Goal: Ask a question: Seek information or help from site administrators or community

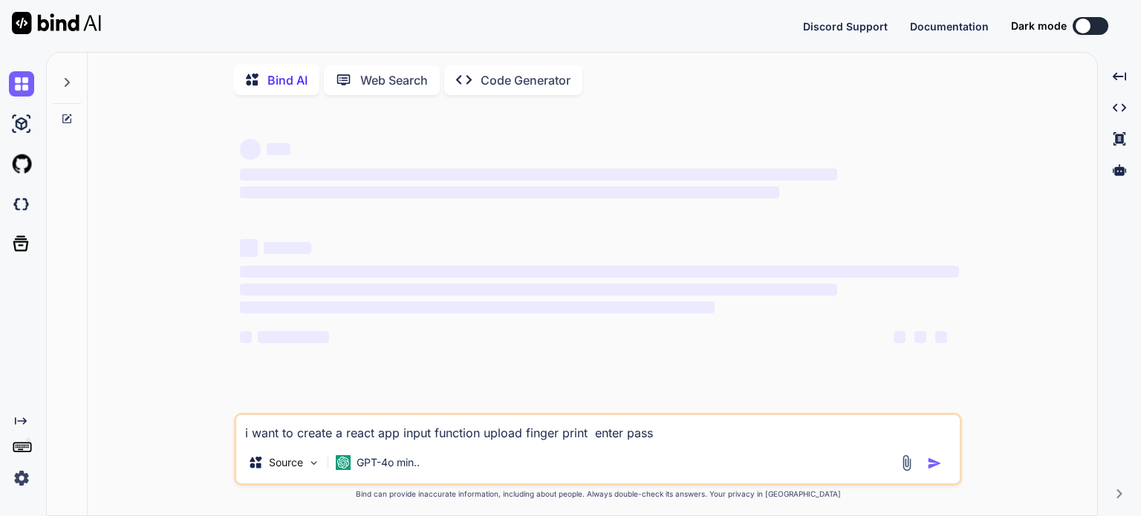
click at [351, 440] on textarea "i want to create a react app input function upload finger print enter pass" at bounding box center [597, 428] width 723 height 27
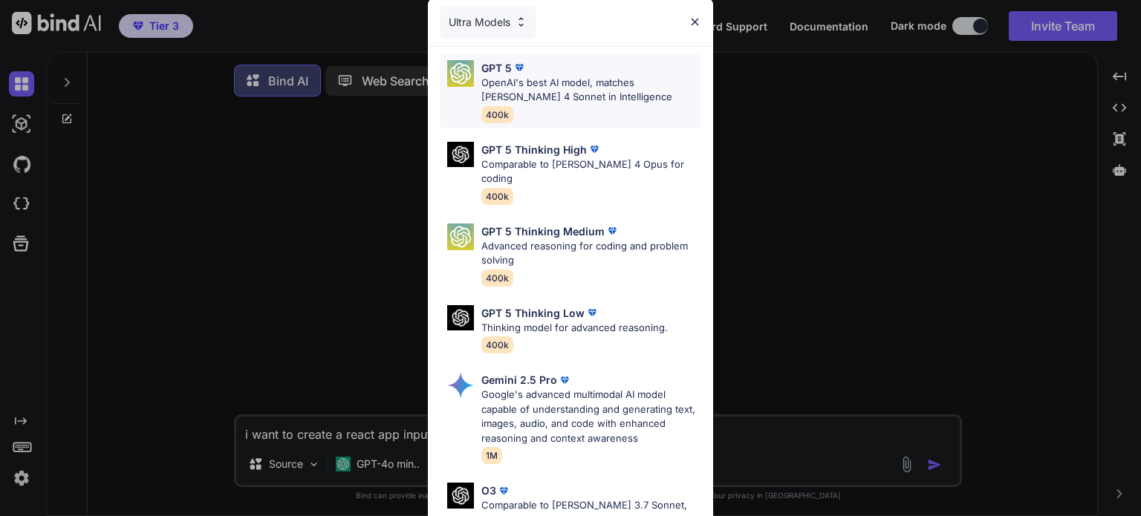
click at [579, 91] on p "OpenAI's best AI model, matches [PERSON_NAME] 4 Sonnet in Intelligence" at bounding box center [591, 90] width 220 height 29
type textarea "x"
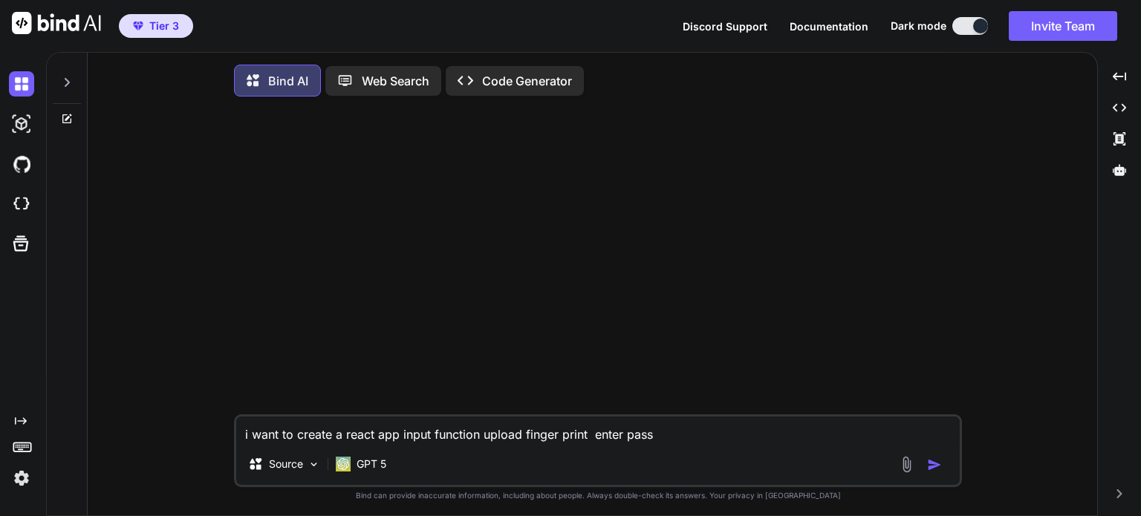
click at [668, 443] on textarea "i want to create a react app input function upload finger print enter pass" at bounding box center [597, 430] width 723 height 27
type textarea "x"
type textarea "i"
type textarea "x"
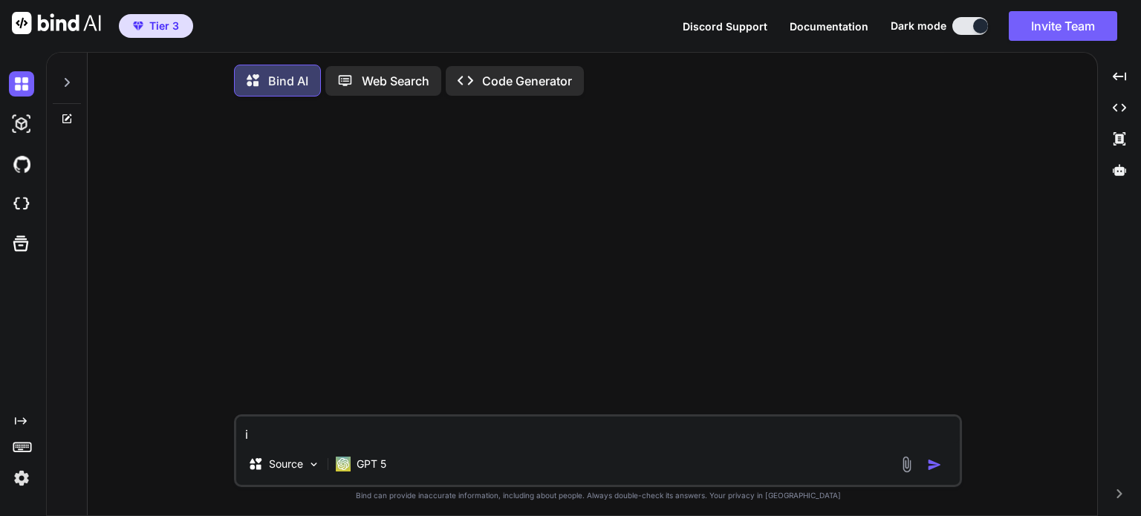
type textarea "i"
type textarea "x"
type textarea "i"
type textarea "x"
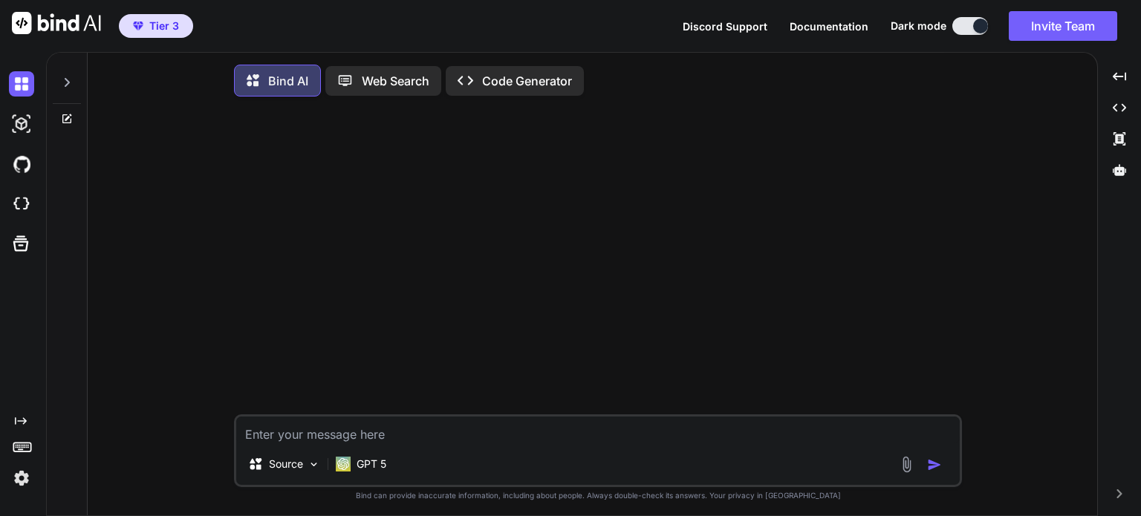
type textarea "t"
type textarea "x"
type textarea "te"
type textarea "x"
type textarea "tel"
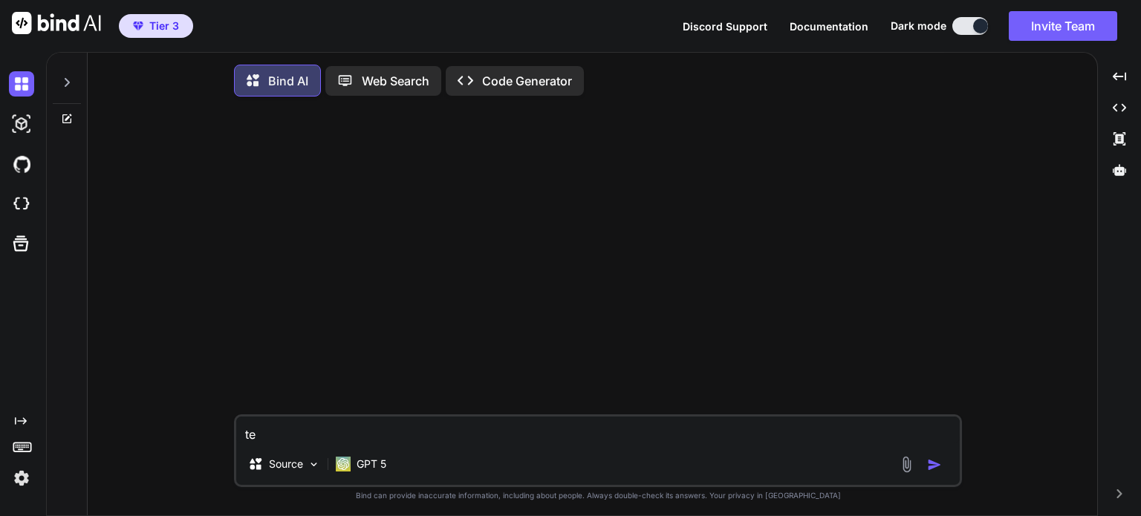
type textarea "x"
type textarea "tell"
type textarea "x"
type textarea "tell"
type textarea "x"
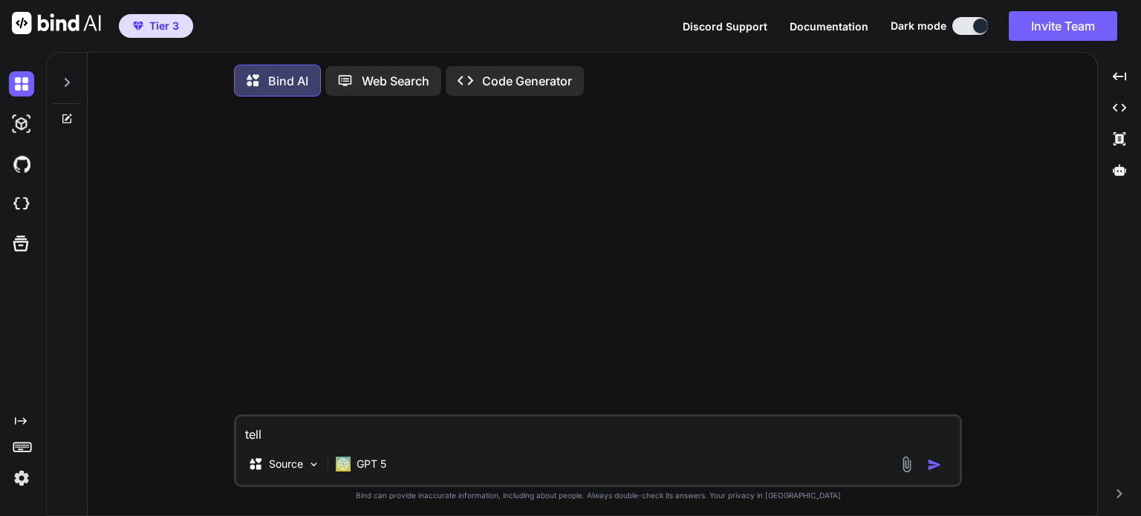
type textarea "tell m"
type textarea "x"
type textarea "tell me"
type textarea "x"
type textarea "tell me"
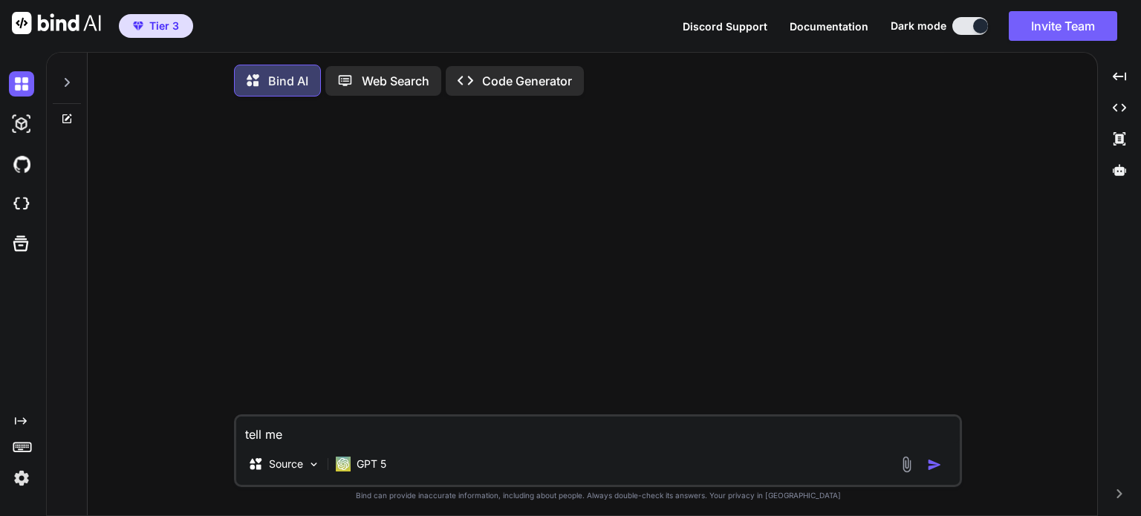
type textarea "x"
type textarea "tell me a"
type textarea "x"
type textarea "tell me an"
type textarea "x"
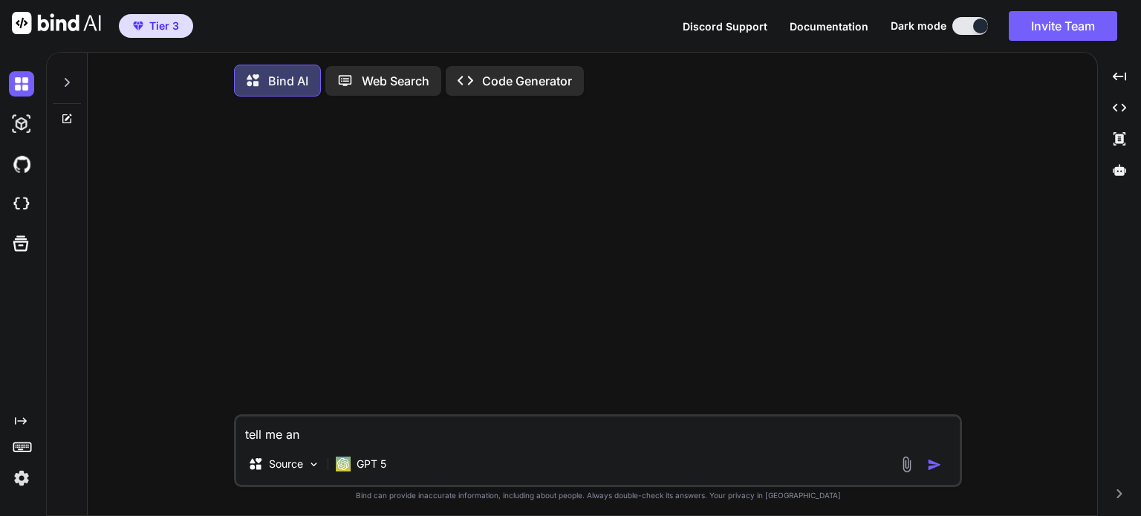
type textarea "tell me an"
type textarea "x"
type textarea "tell me an i"
type textarea "x"
type textarea "tell me an in"
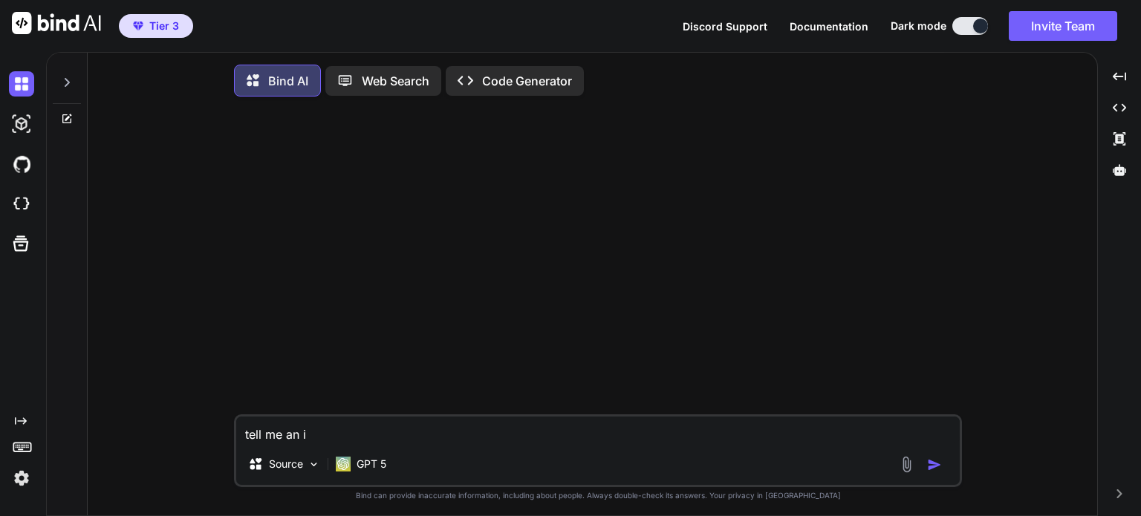
type textarea "x"
type textarea "tell me an int"
type textarea "x"
type textarea "tell me an intr"
type textarea "x"
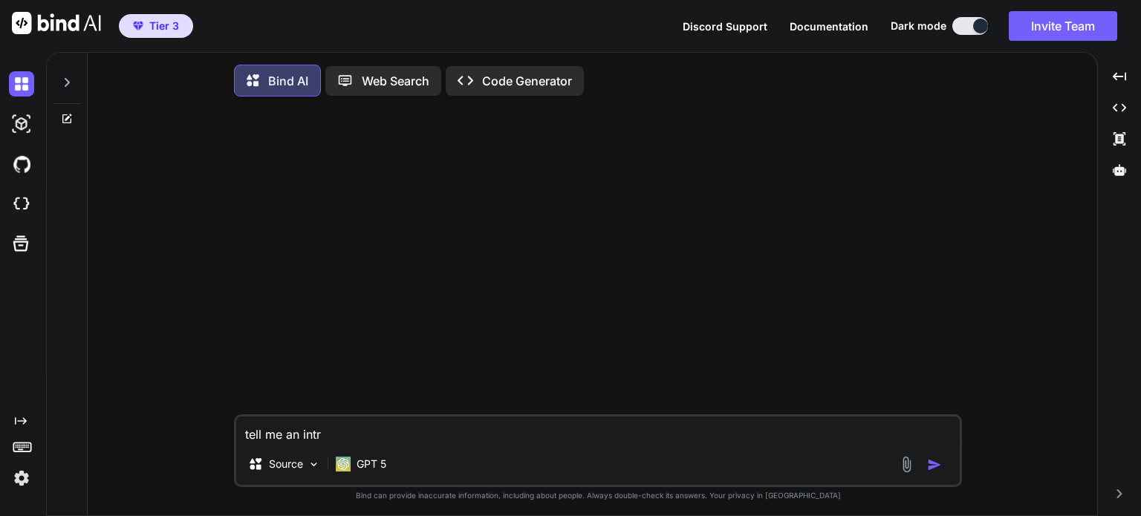
type textarea "tell me an intre"
type textarea "x"
type textarea "tell me an intrea"
type textarea "x"
type textarea "tell me an intreas"
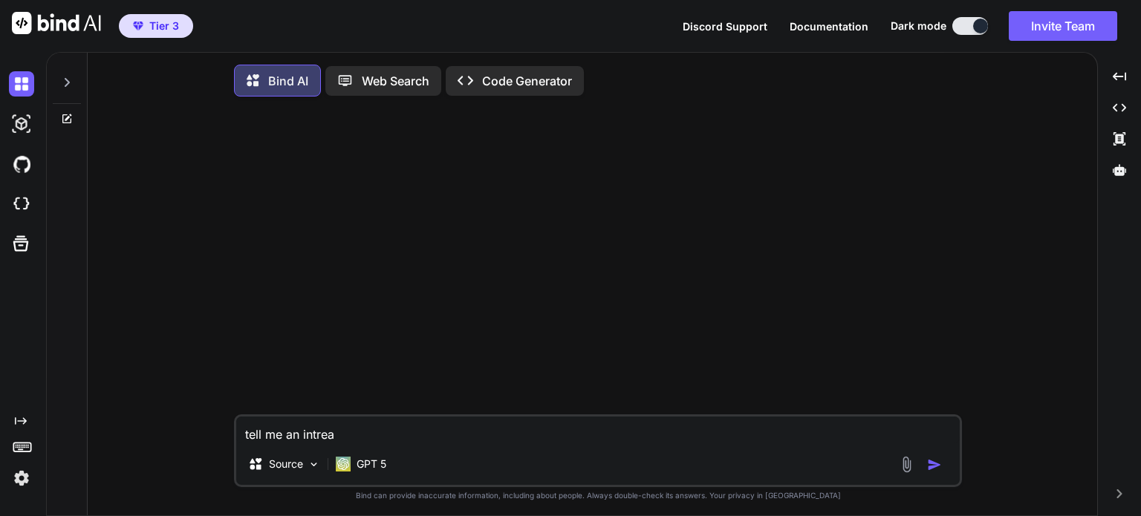
type textarea "x"
type textarea "tell me an intreast"
type textarea "x"
type textarea "tell me an intreasti"
type textarea "x"
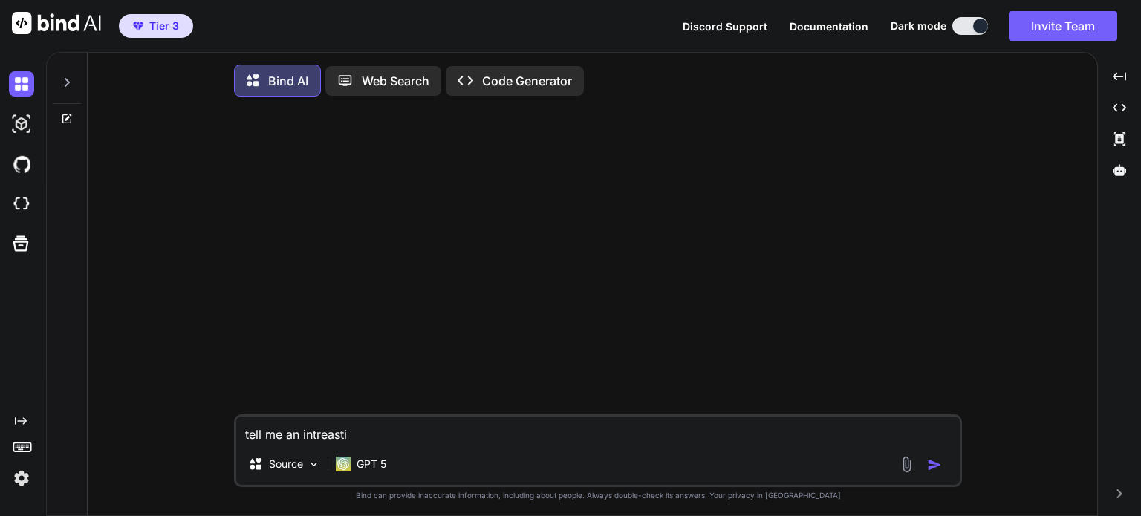
type textarea "tell me an intreastin"
type textarea "x"
type textarea "tell me an intreasting"
type textarea "x"
type textarea "tell me an intreasting"
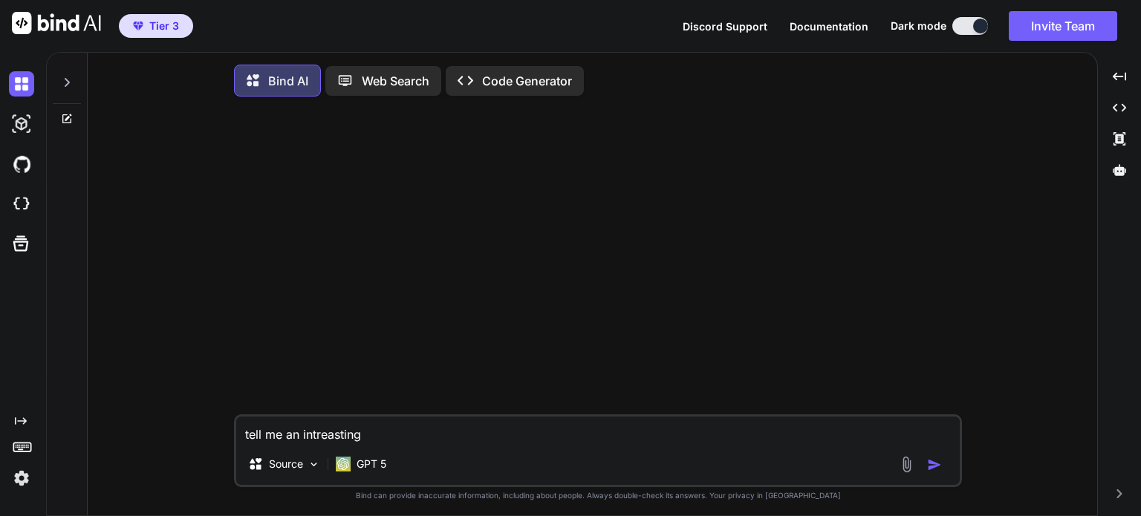
type textarea "x"
type textarea "tell me an intreasting s"
type textarea "x"
type textarea "tell me an intreasting st"
type textarea "x"
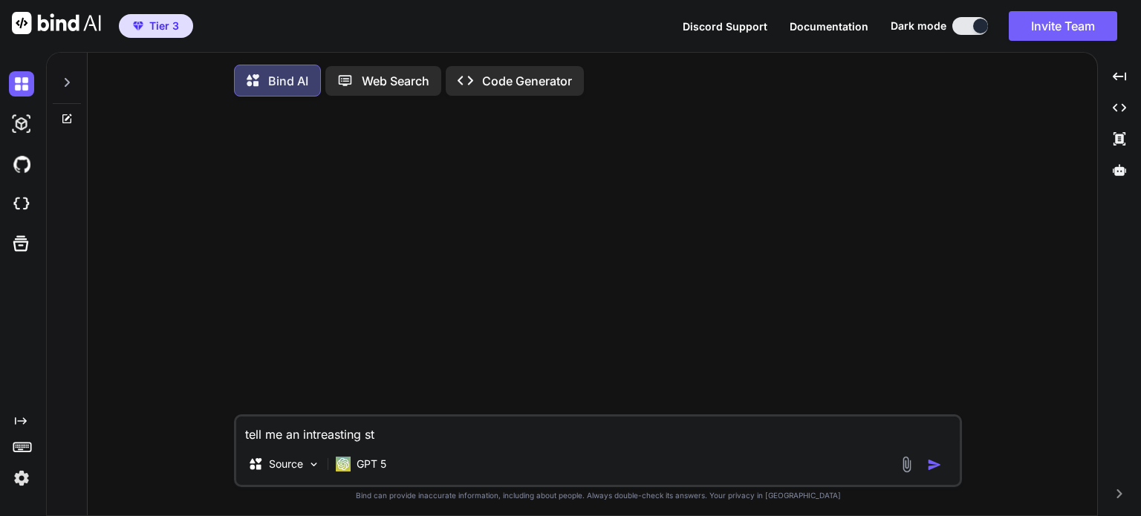
type textarea "tell me an intreasting sto"
type textarea "x"
type textarea "tell me an intreasting stor"
type textarea "x"
type textarea "tell me an intreasting story"
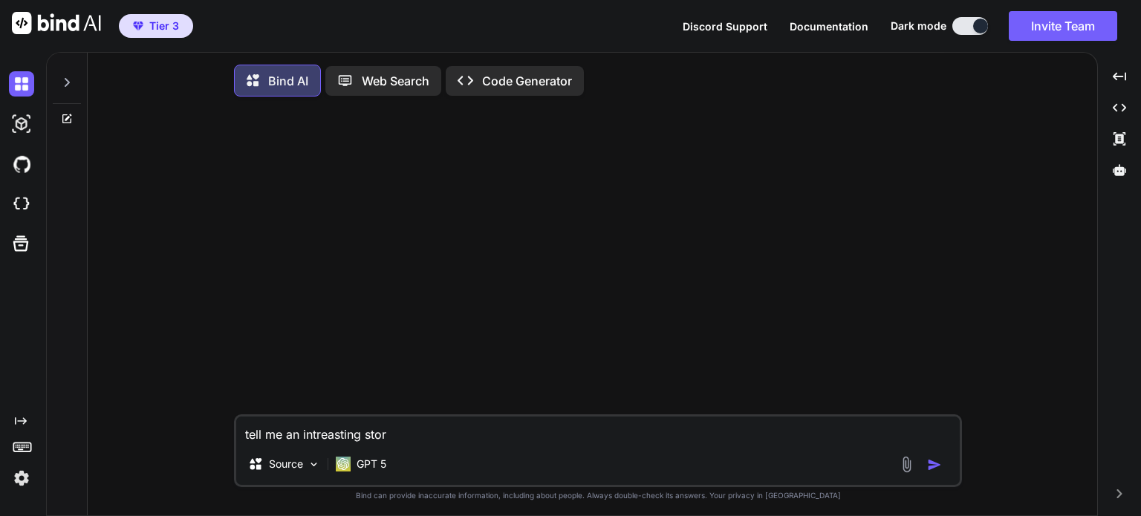
type textarea "x"
type textarea "tell me an intreasting story"
type textarea "x"
type textarea "tell me an intreasting story w"
type textarea "x"
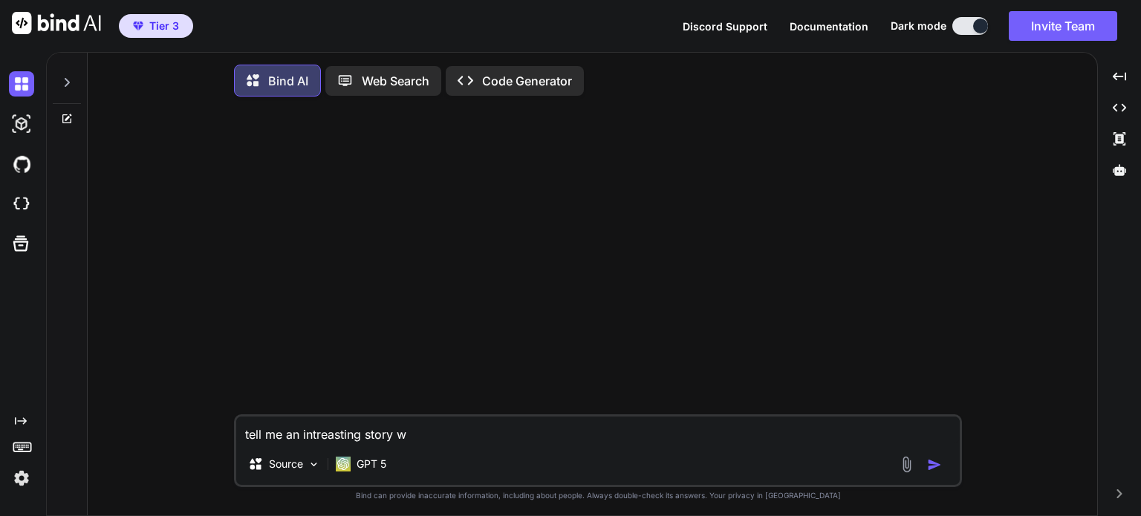
type textarea "tell me an intreasting story wh"
type textarea "x"
type textarea "tell me an intreasting story whi"
type textarea "x"
type textarea "tell me an intreasting story whic"
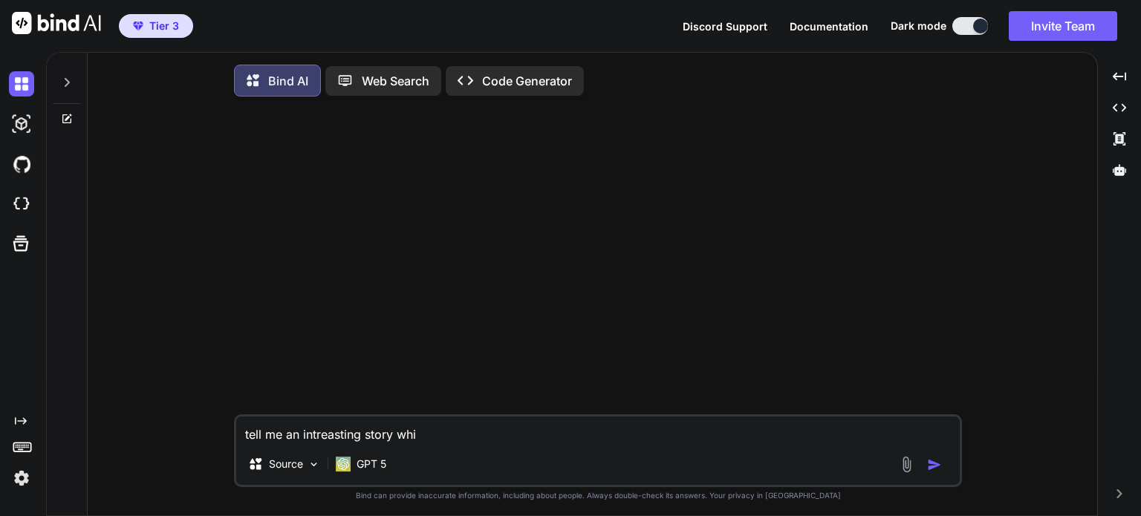
type textarea "x"
type textarea "tell me an intreasting story which"
type textarea "x"
type textarea "tell me an intreasting story which"
type textarea "x"
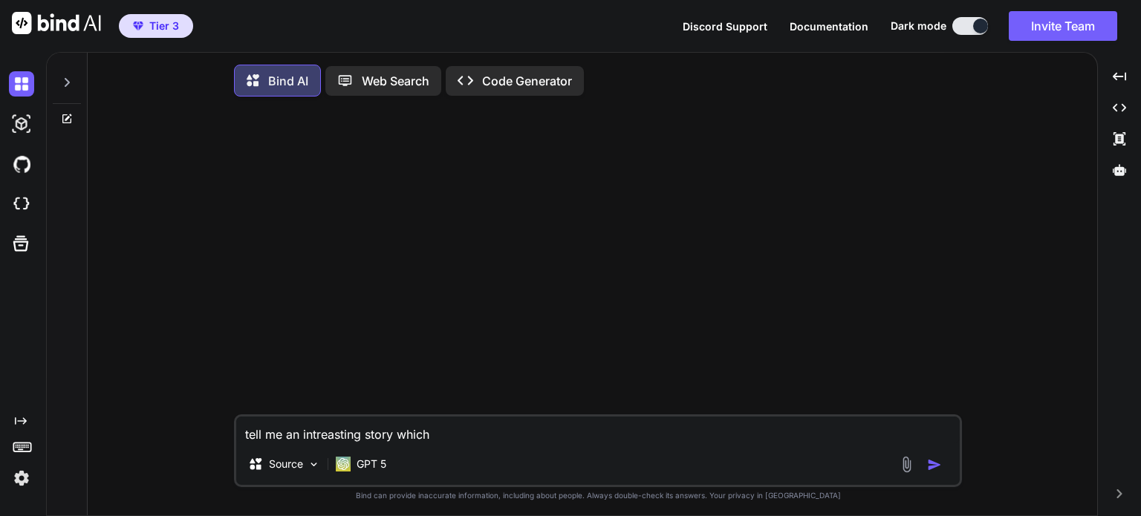
type textarea "tell me an intreasting story which p"
type textarea "x"
type textarea "tell me an intreasting story which pr"
type textarea "x"
type textarea "tell me an intreasting story which pro"
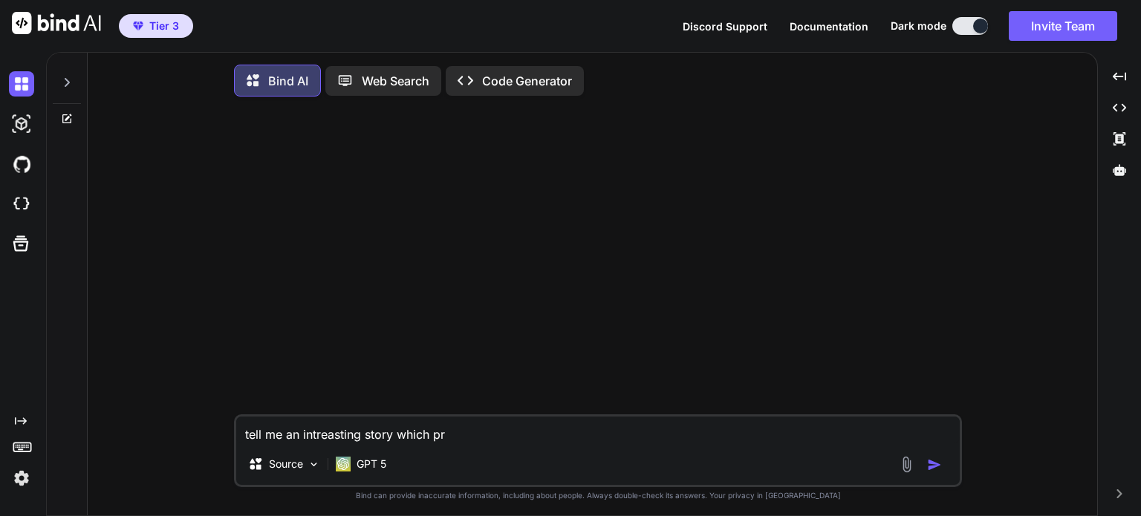
type textarea "x"
type textarea "tell me an intreasting story which prov"
type textarea "x"
type textarea "tell me an intreasting story which provi"
type textarea "x"
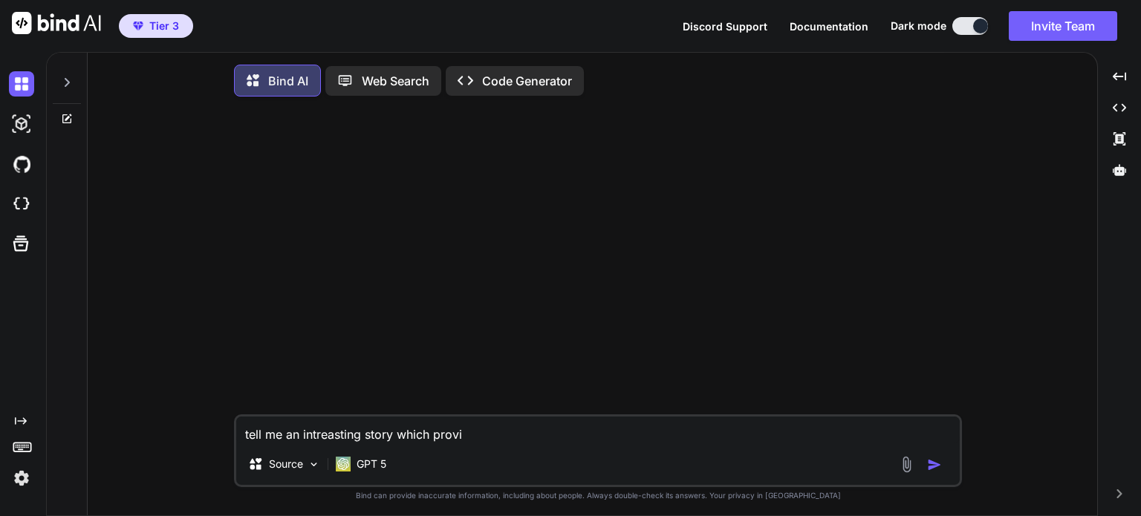
type textarea "tell me an intreasting story which provid"
type textarea "x"
type textarea "tell me an intreasting story which provide"
type textarea "x"
type textarea "tell me an intreasting story which provide"
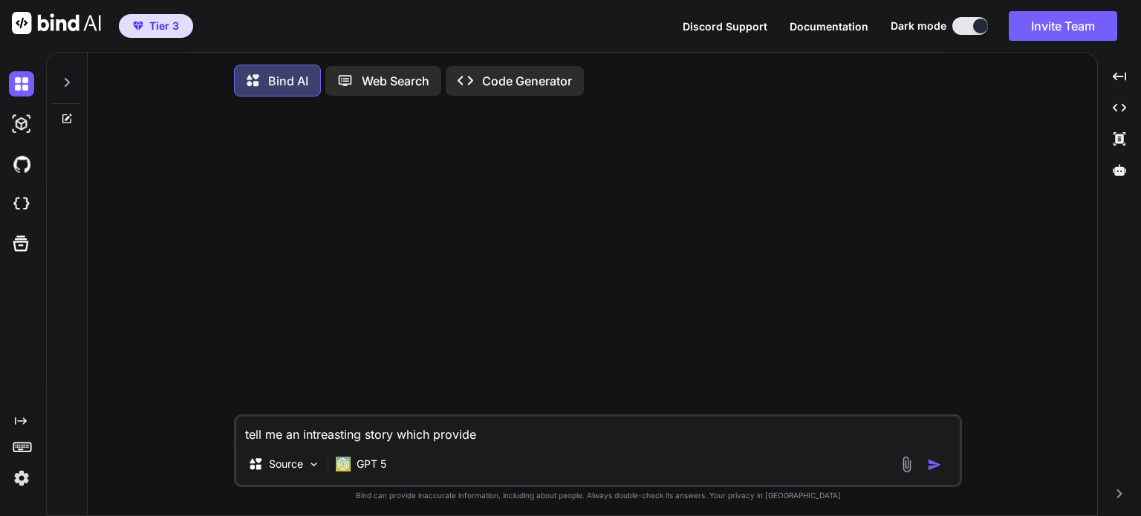
type textarea "x"
type textarea "tell me an intreasting story which provide k"
type textarea "x"
type textarea "tell me an intreasting story which provide kn"
type textarea "x"
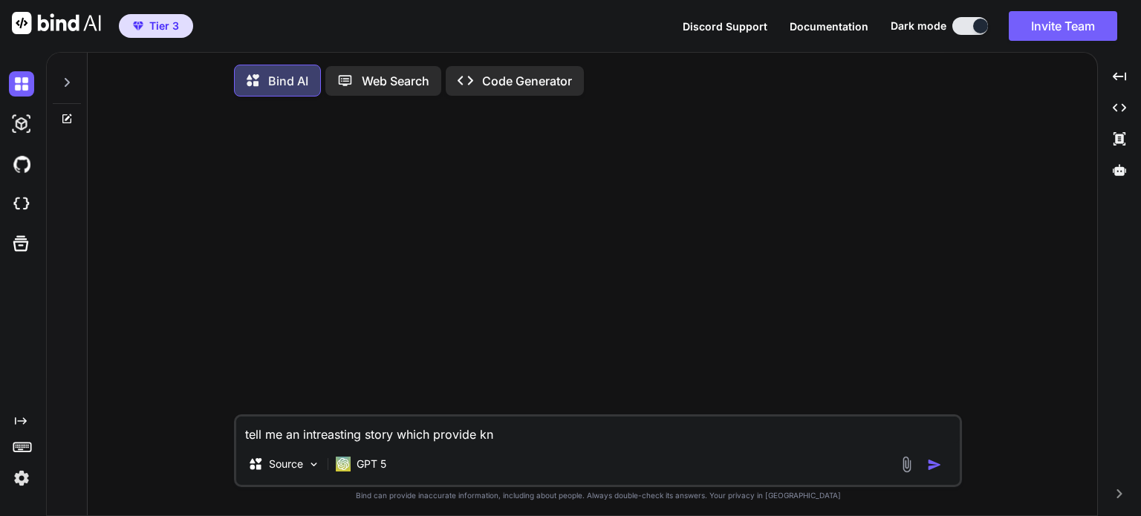
type textarea "tell me an intreasting story which provide kno"
type textarea "x"
type textarea "tell me an intreasting story which provide know"
type textarea "x"
type textarea "tell me an intreasting story which provide knowl"
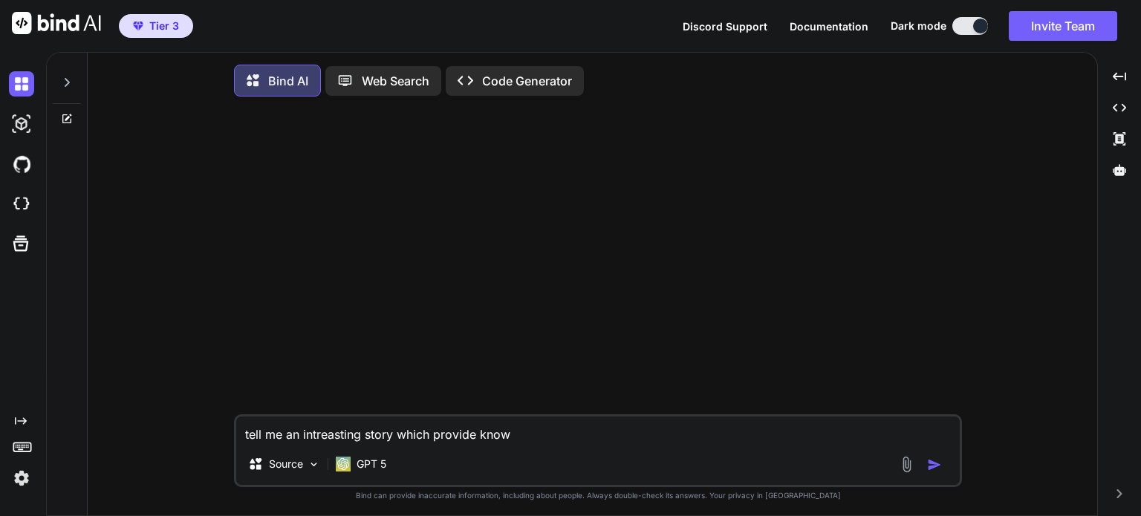
type textarea "x"
type textarea "tell me an intreasting story which provide knowle"
type textarea "x"
type textarea "tell me an intreasting story which provide knowled"
type textarea "x"
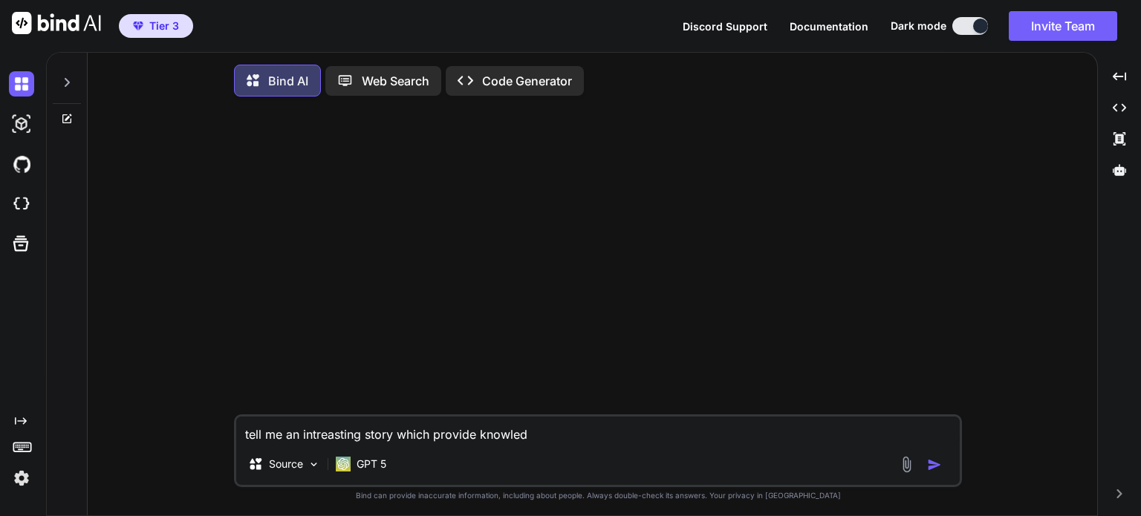
type textarea "tell me an intreasting story which provide knowledg"
type textarea "x"
type textarea "tell me an intreasting story which provide knowledge"
type textarea "x"
type textarea "tell me an intreasting story which provide knowledge"
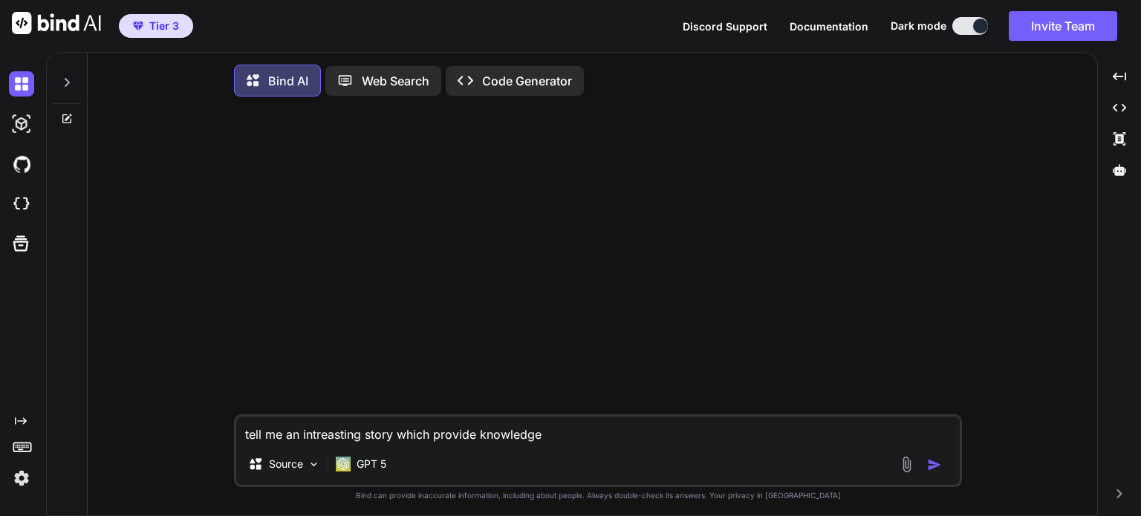
type textarea "x"
type textarea "tell me an intreasting story which provide knowledge a"
type textarea "x"
type textarea "tell me an intreasting story which provide knowledge an"
type textarea "x"
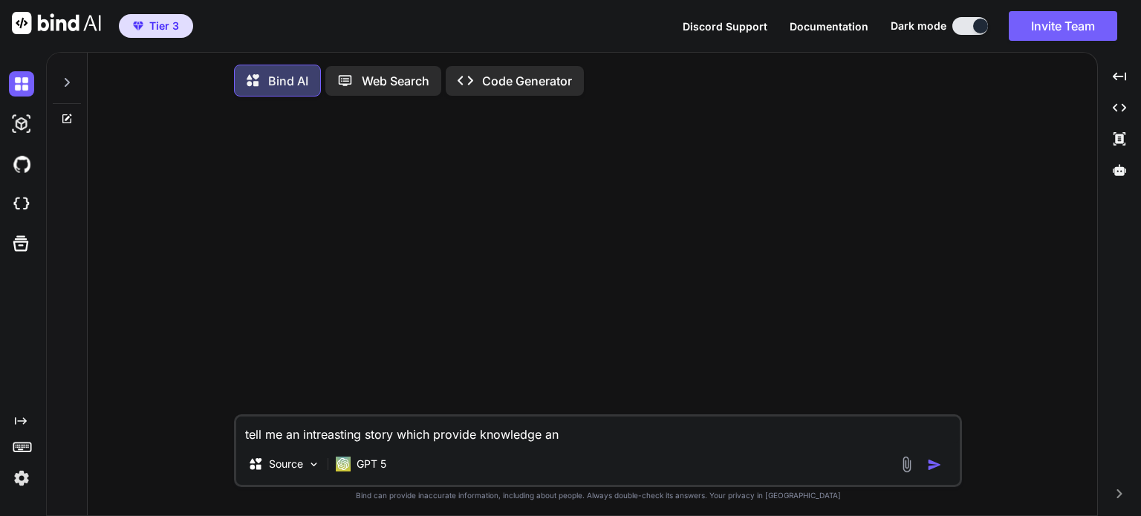
type textarea "tell me an intreasting story which provide knowledge and"
type textarea "x"
type textarea "tell me an intreasting story which provide knowledge and"
type textarea "x"
type textarea "tell me an intreasting story which provide knowledge and w"
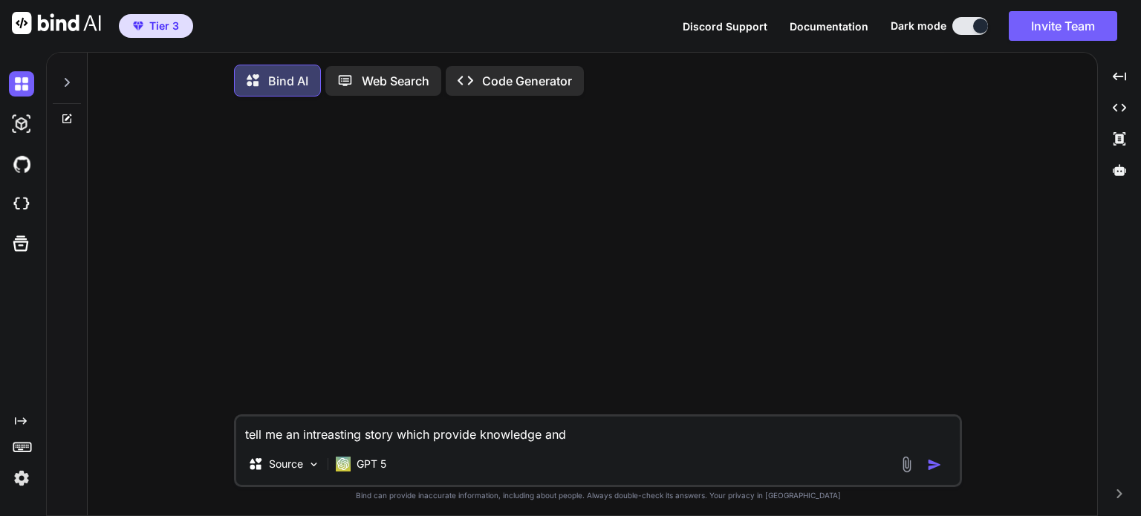
type textarea "x"
type textarea "tell me an intreasting story which provide knowledge and wh"
type textarea "x"
type textarea "tell me an intreasting story which provide knowledge and whi"
type textarea "x"
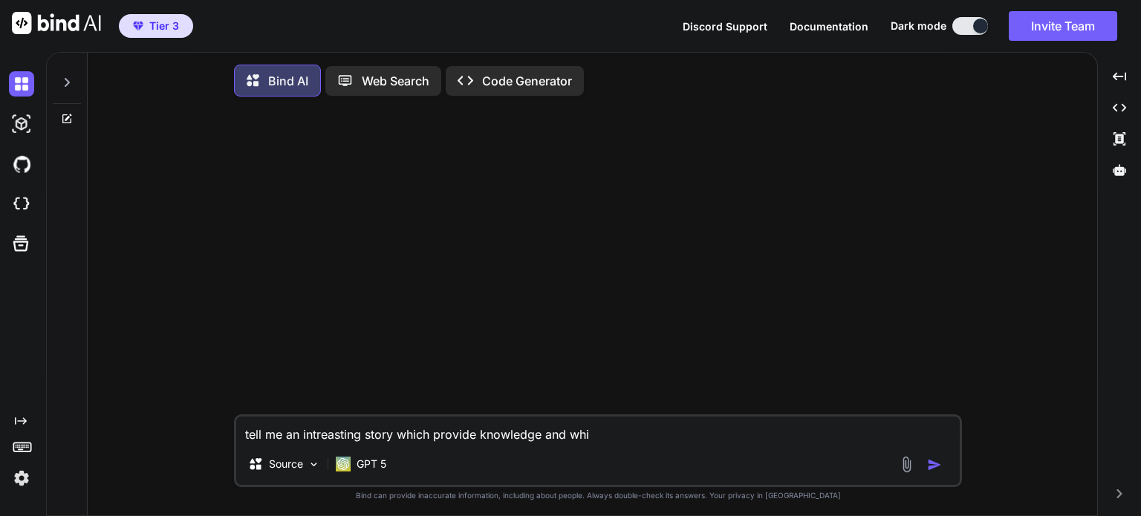
type textarea "tell me an intreasting story which provide knowledge and whic"
type textarea "x"
type textarea "tell me an intreasting story which provide knowledge and which"
type textarea "x"
type textarea "tell me an intreasting story which provide knowledge and which"
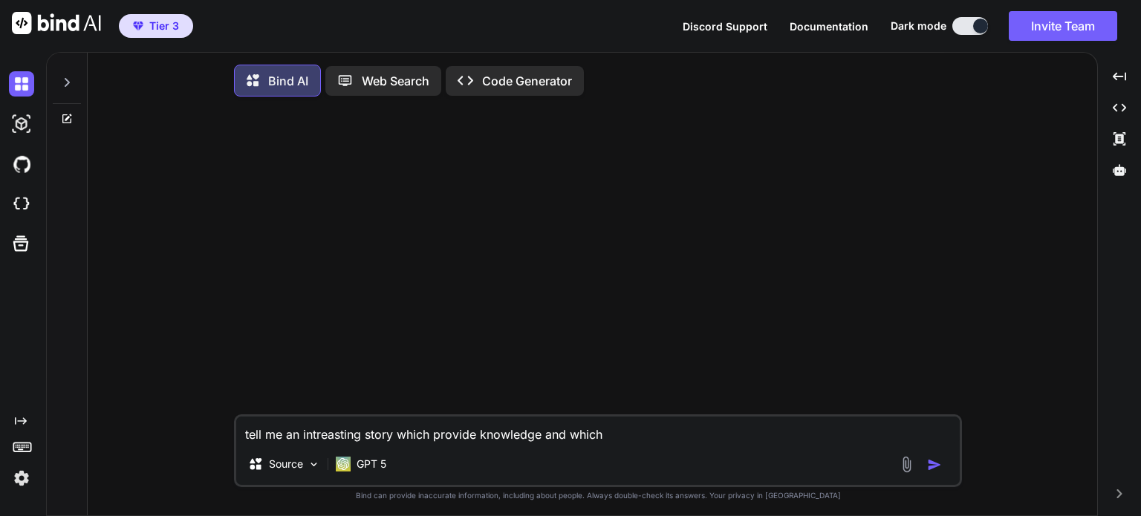
type textarea "x"
type textarea "tell me an intreasting story which provide knowledge and which i"
type textarea "x"
type textarea "tell me an intreasting story which provide knowledge and which i"
type textarea "x"
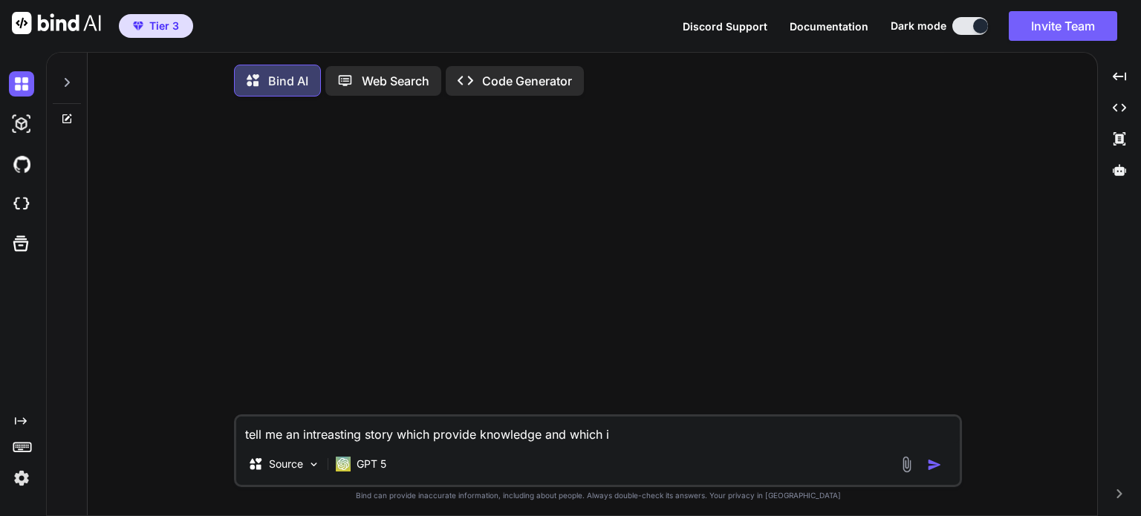
type textarea "tell me an intreasting story which provide knowledge and which i c"
type textarea "x"
type textarea "tell me an intreasting story which provide knowledge and which i ca"
type textarea "x"
type textarea "tell me an intreasting story which provide knowledge and which i can"
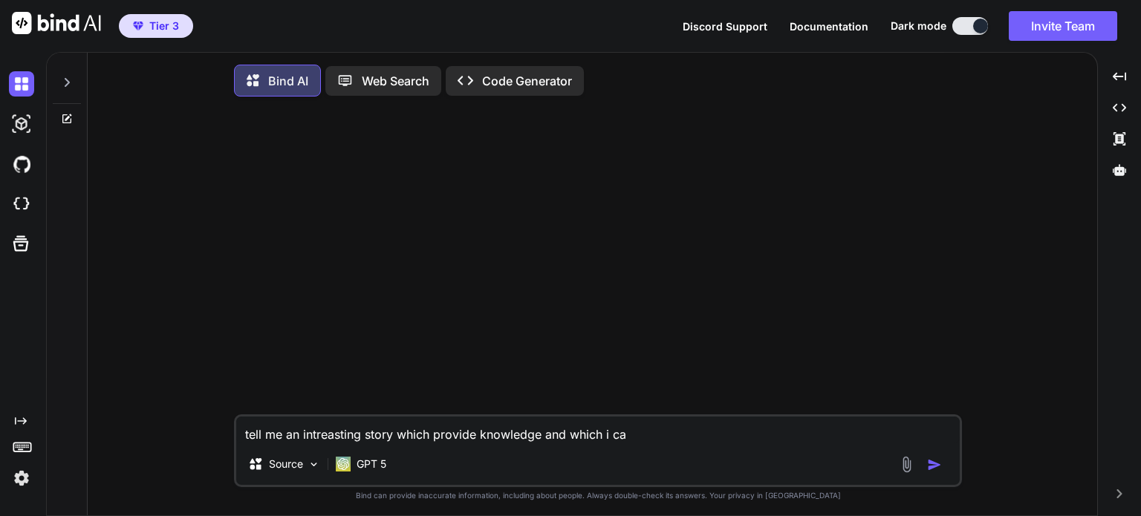
type textarea "x"
type textarea "tell me an intreasting story which provide knowledge and which i can"
type textarea "x"
type textarea "tell me an intreasting story which provide knowledge and which i can s"
type textarea "x"
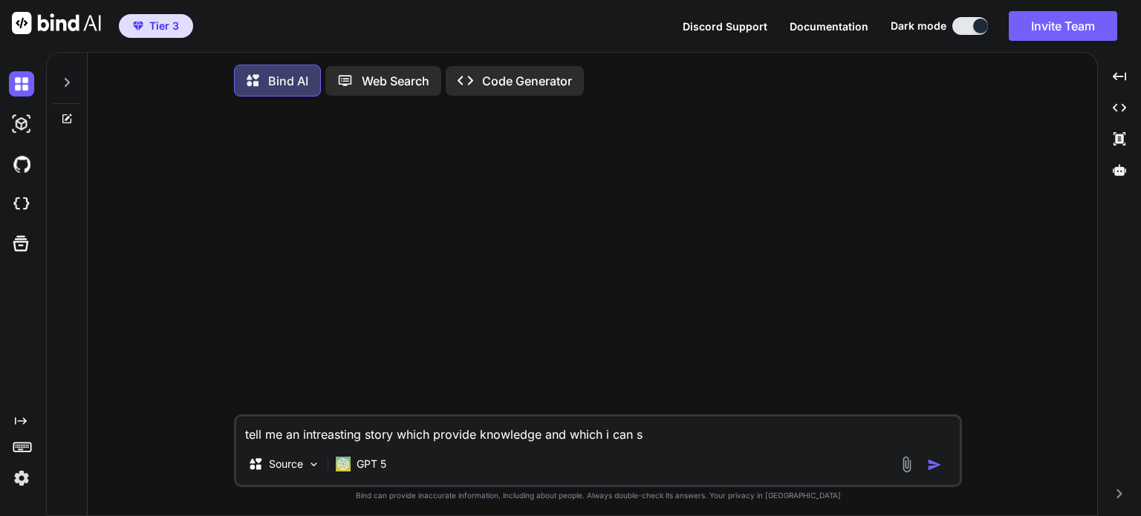
type textarea "tell me an intreasting story which provide knowledge and which i can sh"
type textarea "x"
type textarea "tell me an intreasting story which provide knowledge and which i can sha"
type textarea "x"
type textarea "tell me an intreasting story which provide knowledge and which i can shar"
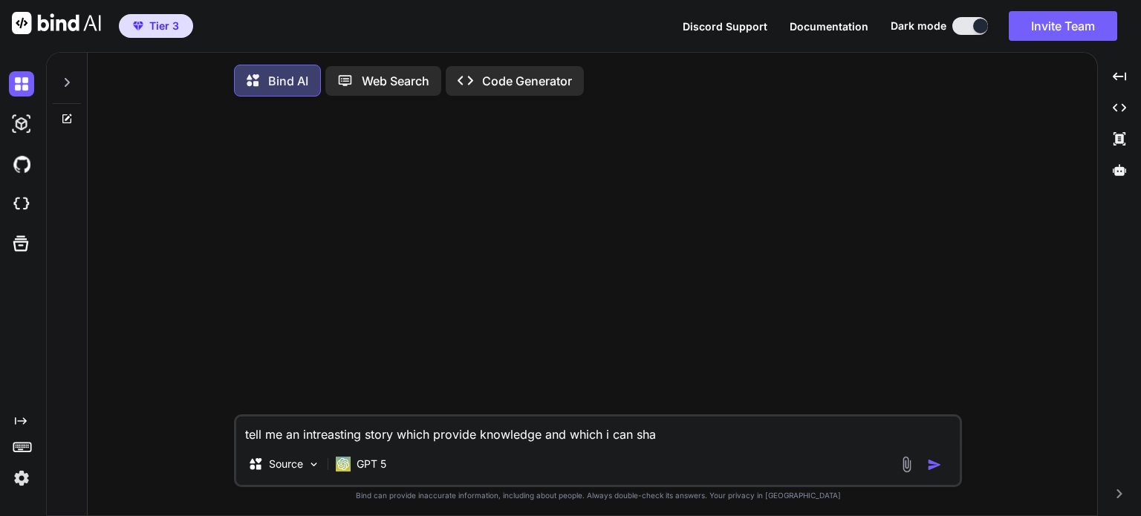
type textarea "x"
type textarea "tell me an intreasting story which provide knowledge and which i can share"
type textarea "x"
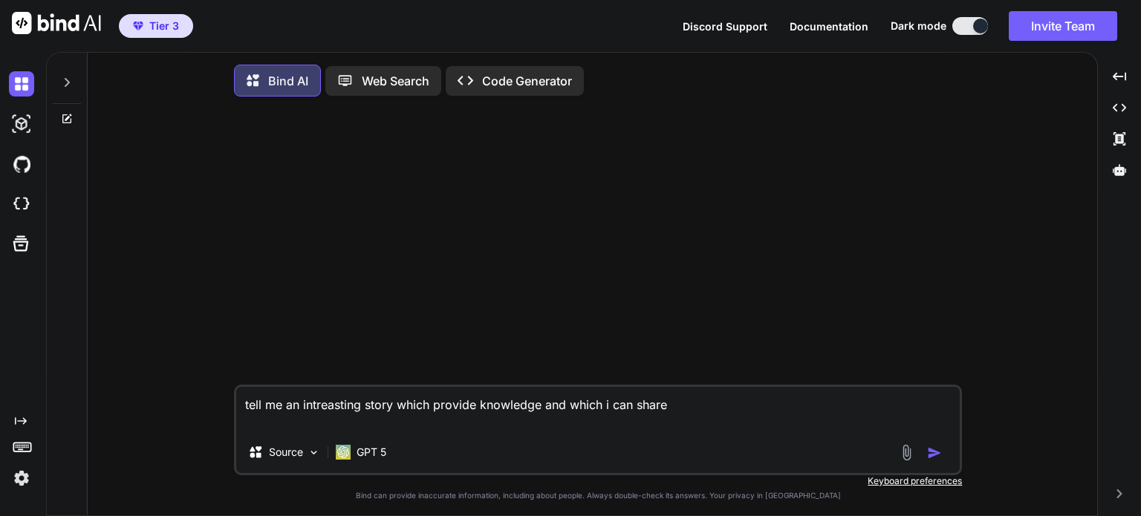
type textarea "tell me an intreasting story which provide knowledge and which i can share"
type textarea "x"
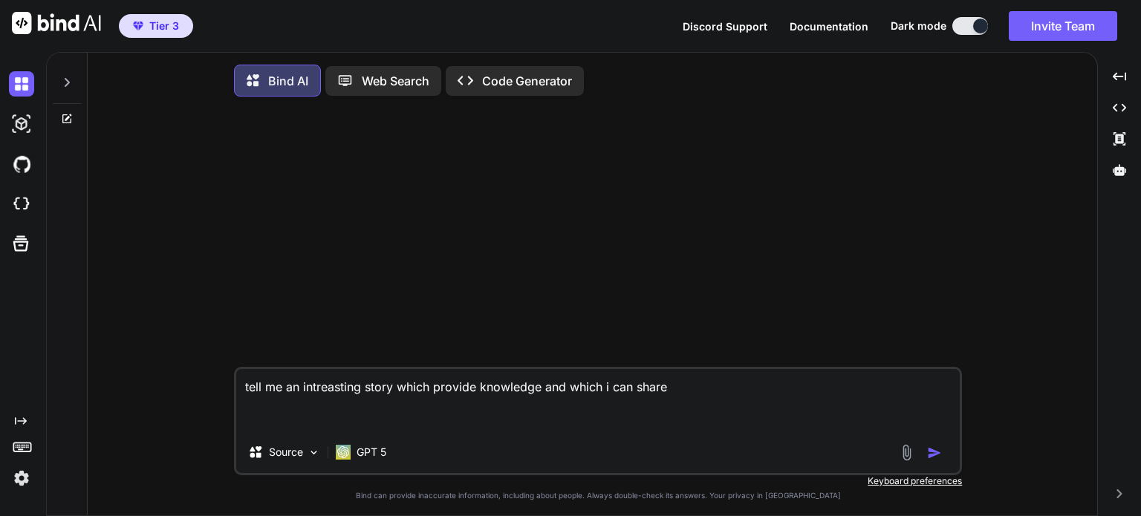
type textarea "tell me an intreasting story which provide knowledge and which i can share g"
type textarea "x"
type textarea "tell me an intreasting story which provide knowledge and which i can share go"
type textarea "x"
type textarea "tell me an intreasting story which provide knowledge and which i can share gok"
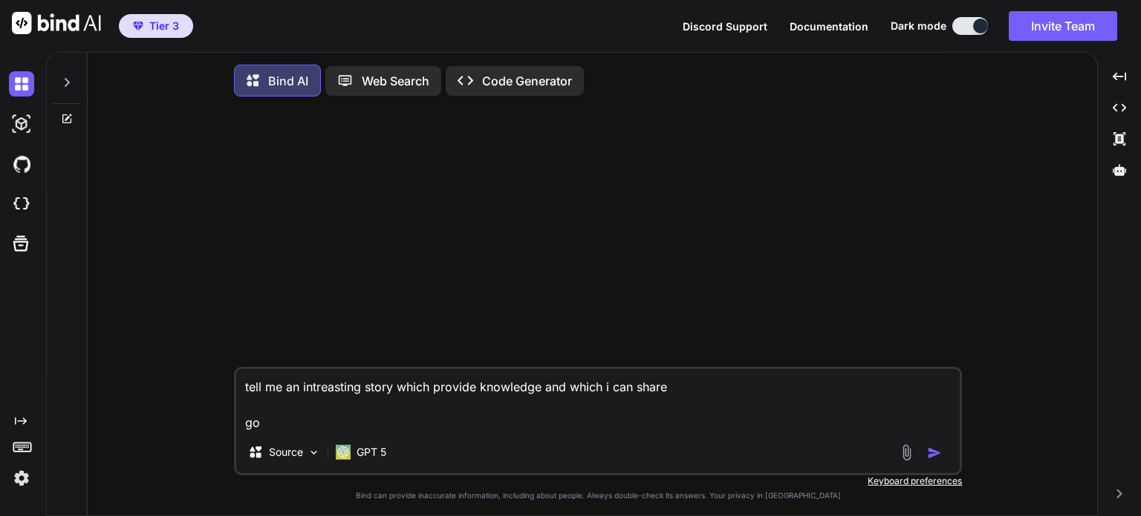
type textarea "x"
type textarea "tell me an intreasting story which provide knowledge and which i can share goku"
type textarea "x"
type textarea "tell me an intreasting story which provide knowledge and which i can share goku"
type textarea "x"
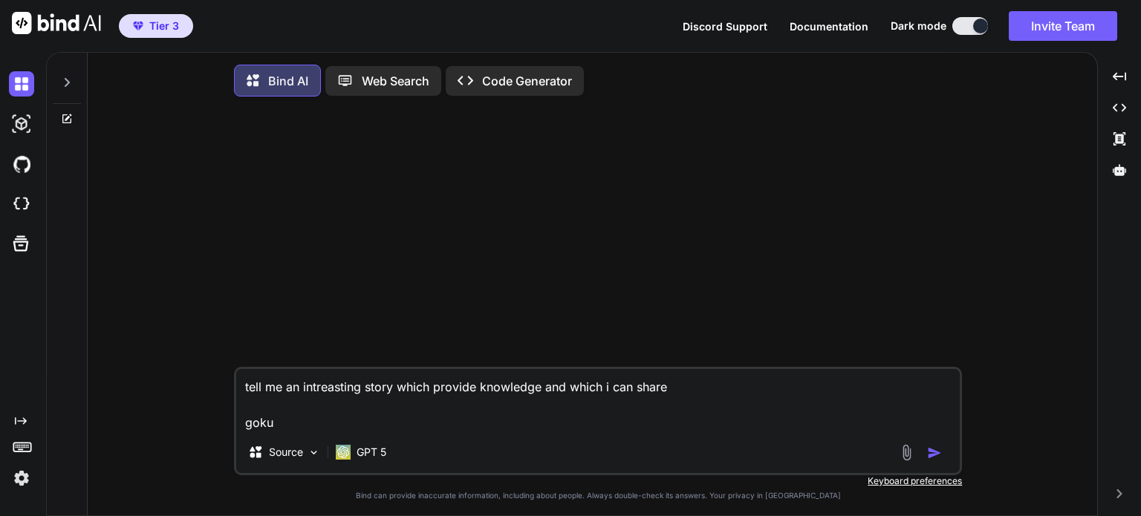
type textarea "tell me an intreasting story which provide knowledge and which i can share goku…"
type textarea "x"
type textarea "tell me an intreasting story which provide knowledge and which i can share [PER…"
type textarea "x"
type textarea "tell me an intreasting story which provide knowledge and which i can share [PER…"
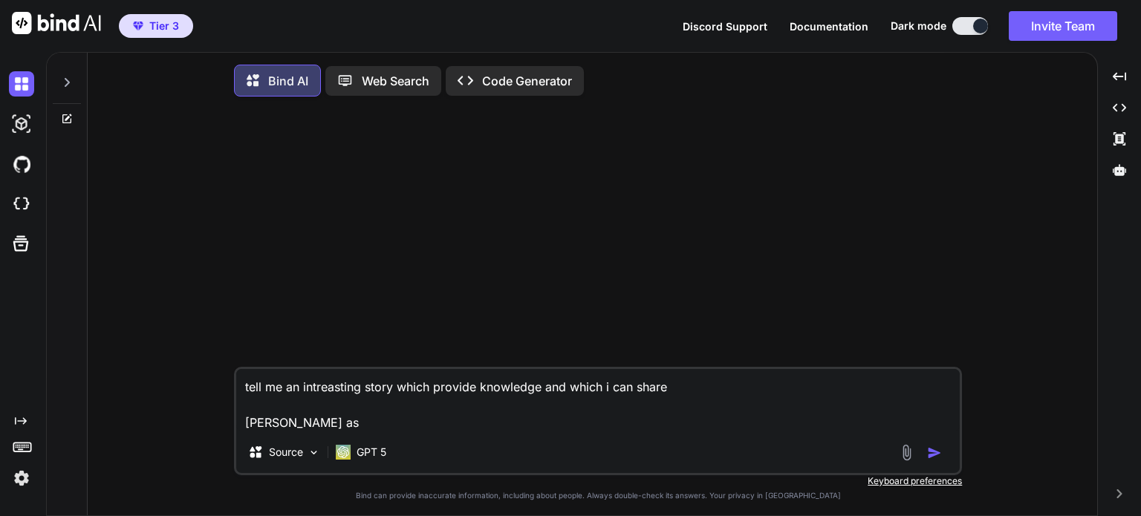
type textarea "x"
type textarea "tell me an intreasting story which provide knowledge and which i can share [PER…"
type textarea "x"
type textarea "tell me an intreasting story which provide knowledge and which i can share [PER…"
type textarea "x"
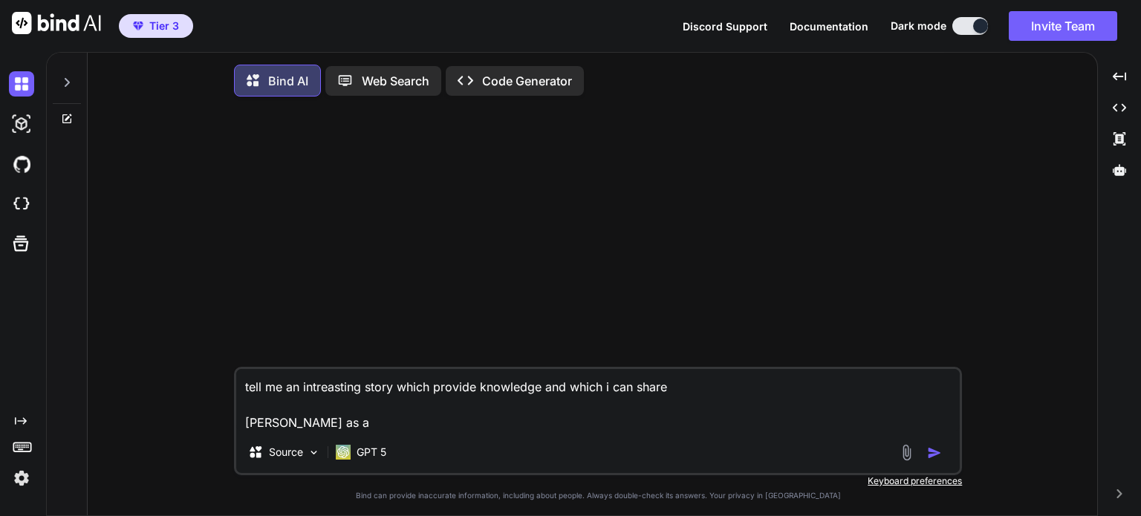
type textarea "tell me an intreasting story which provide knowledge and which i can share [PER…"
type textarea "x"
type textarea "tell me an intreasting story which provide knowledge and which i can share [PER…"
type textarea "x"
type textarea "tell me an intreasting story which provide knowledge and which i can share [PER…"
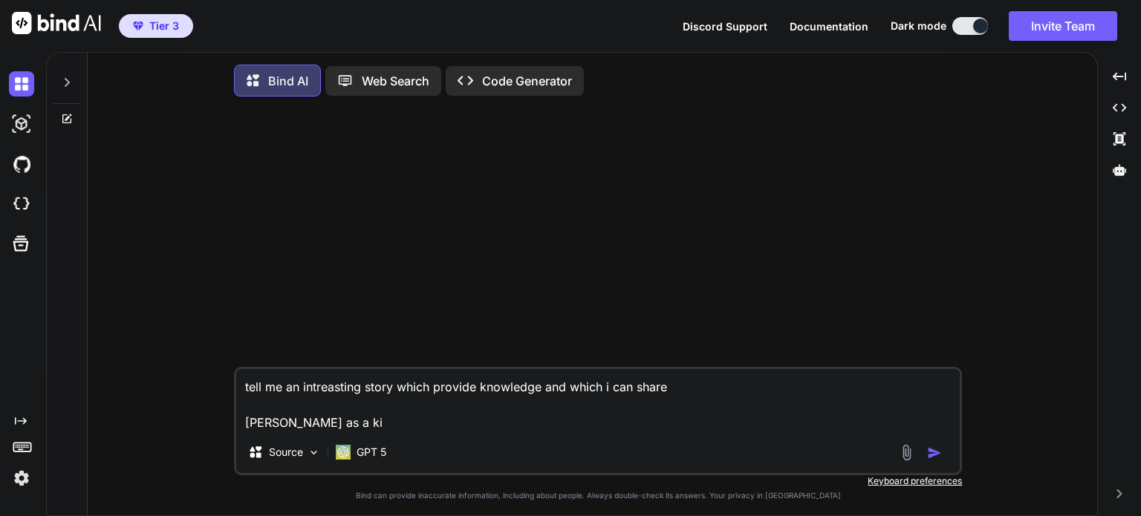
type textarea "x"
type textarea "tell me an intreasting story which provide knowledge and which i can share [PER…"
type textarea "x"
type textarea "tell me an intreasting story which provide knowledge and which i can share [PER…"
type textarea "x"
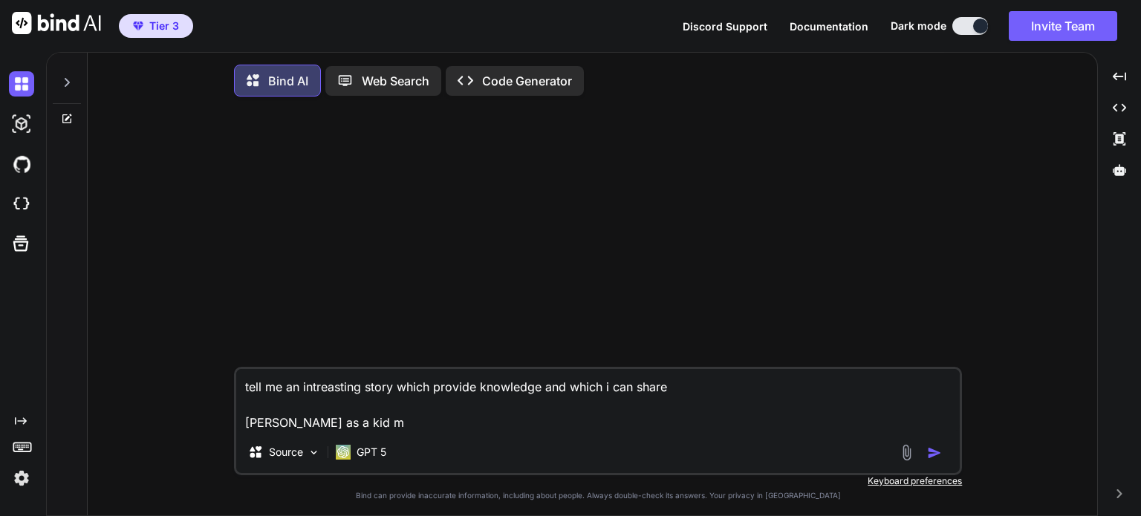
type textarea "tell me an intreasting story which provide knowledge and which i can share [PER…"
type textarea "x"
type textarea "tell me an intreasting story which provide knowledge and which i can share [PER…"
type textarea "x"
type textarea "tell me an intreasting story which provide knowledge and which i can share [PER…"
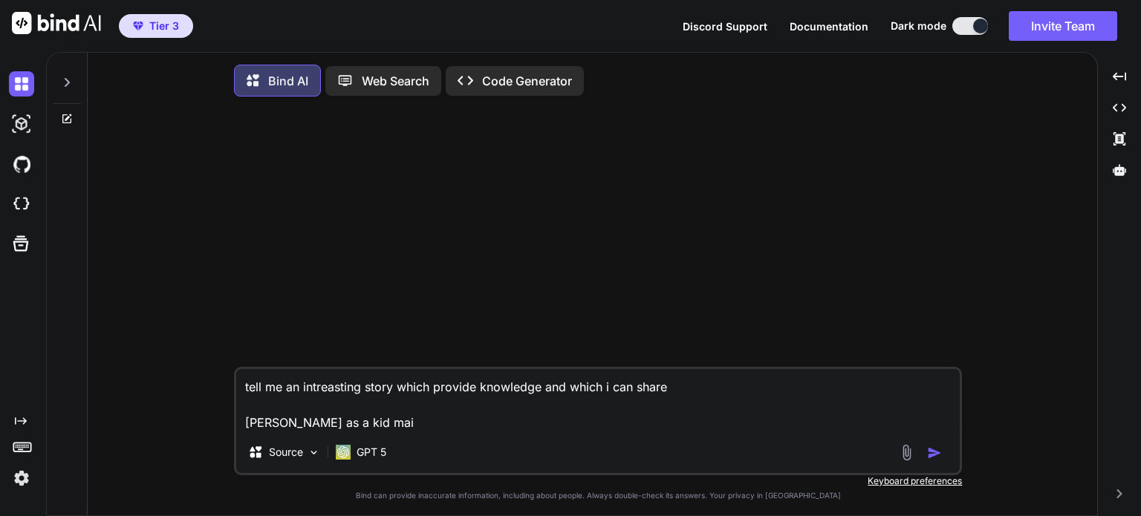
type textarea "x"
type textarea "tell me an intreasting story which provide knowledge and which i can share [PER…"
type textarea "x"
type textarea "tell me an intreasting story which provide knowledge and which i can share [PER…"
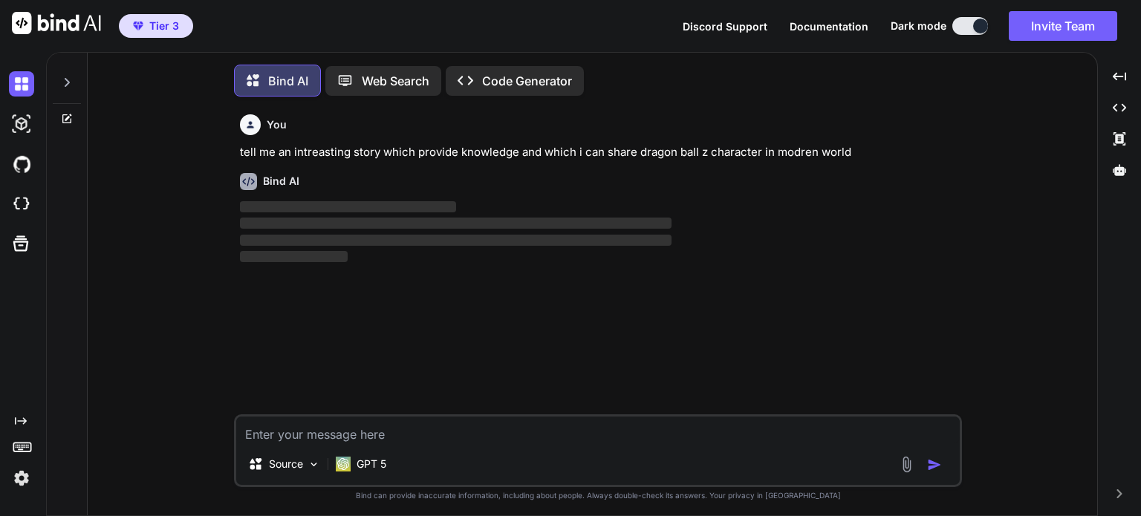
scroll to position [6, 0]
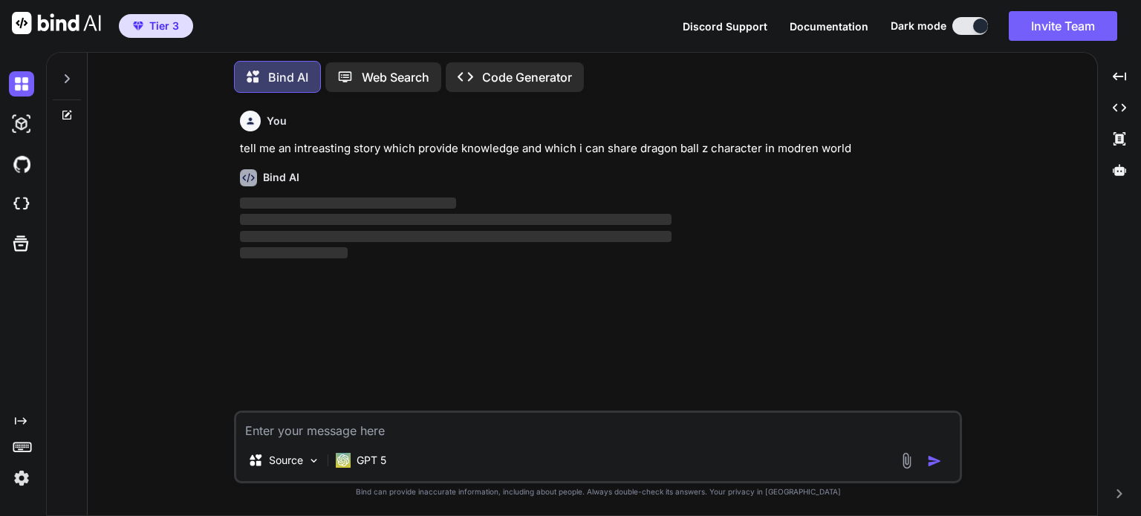
click at [244, 152] on p "tell me an intreasting story which provide knowledge and which i can share drag…" at bounding box center [599, 148] width 719 height 17
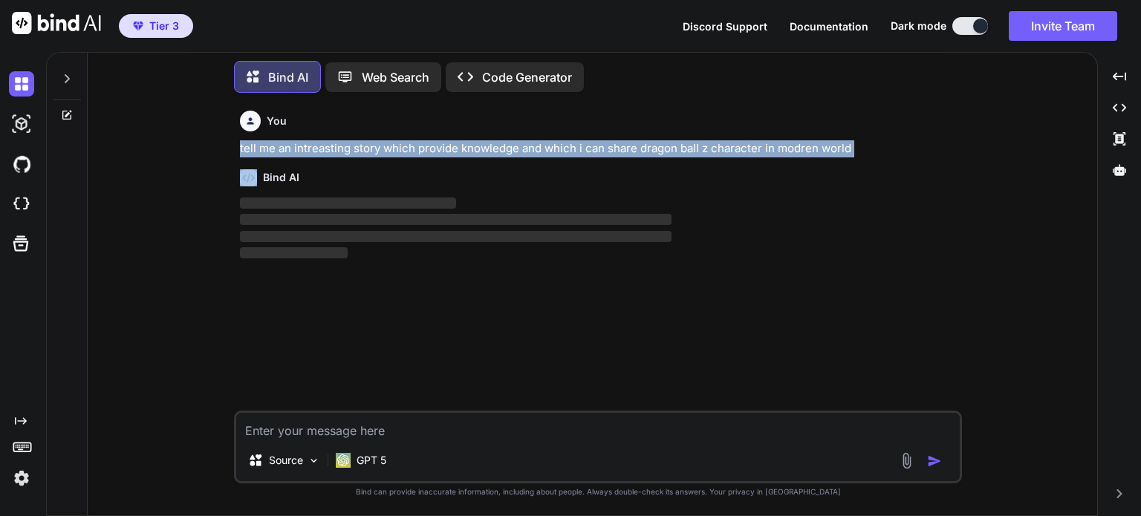
drag, startPoint x: 244, startPoint y: 152, endPoint x: 898, endPoint y: 151, distance: 654.2
click at [898, 151] on p "tell me an intreasting story which provide knowledge and which i can share drag…" at bounding box center [599, 148] width 719 height 17
copy p "tell me an intreasting story which provide knowledge and which i can share drag…"
